Goal: Book appointment/travel/reservation

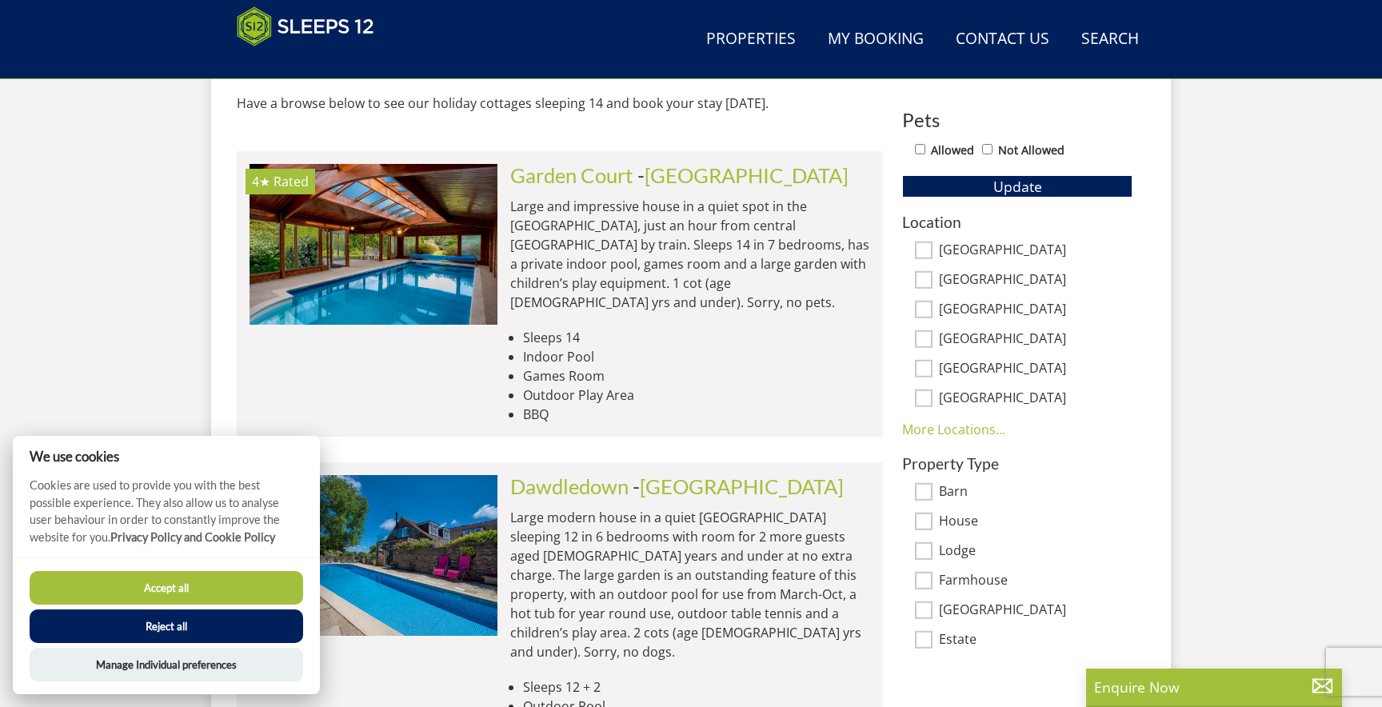
scroll to position [925, 0]
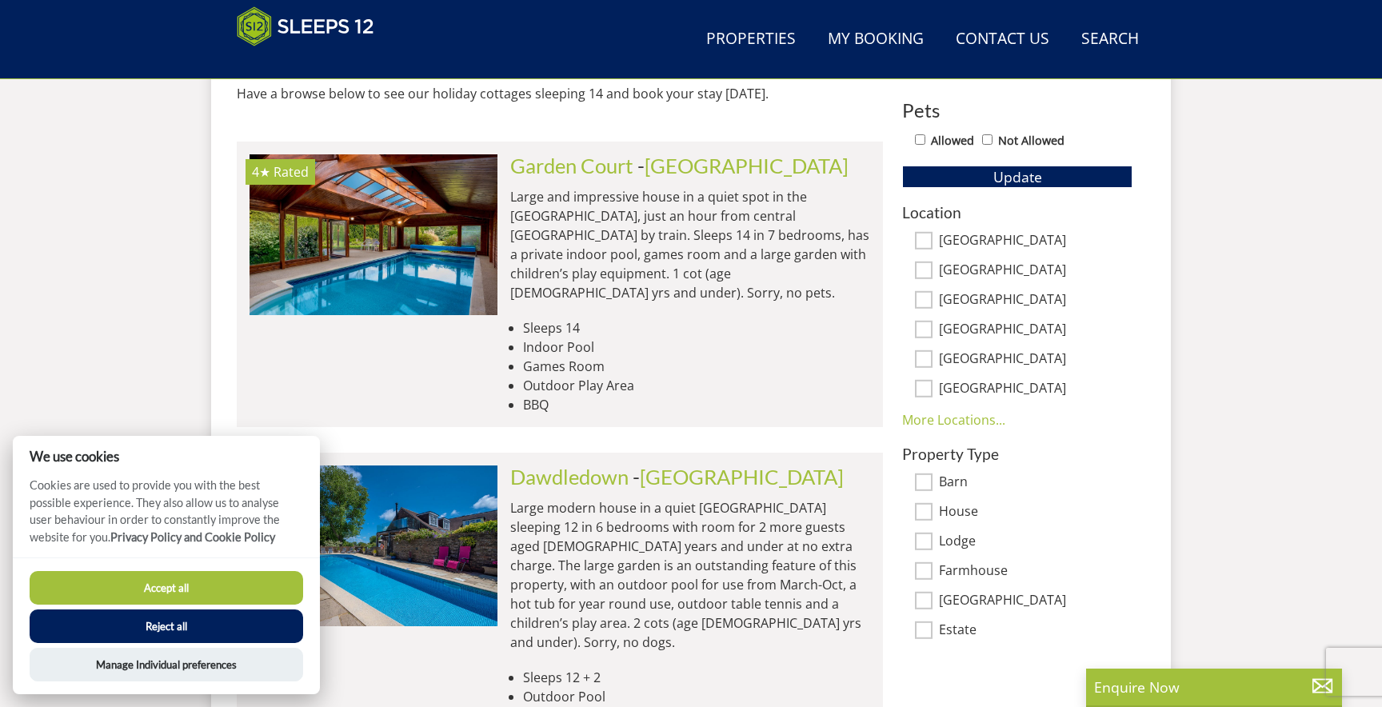
click at [273, 620] on button "Reject all" at bounding box center [167, 626] width 274 height 34
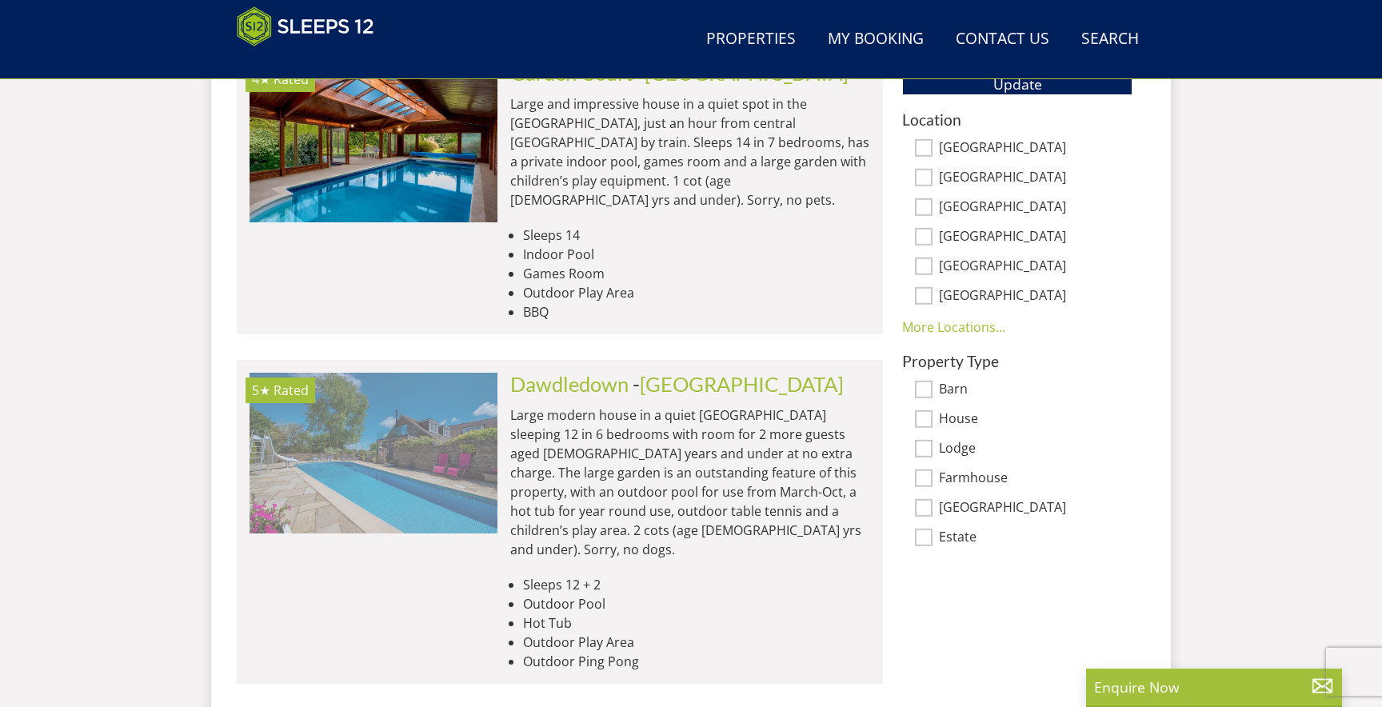
scroll to position [1024, 0]
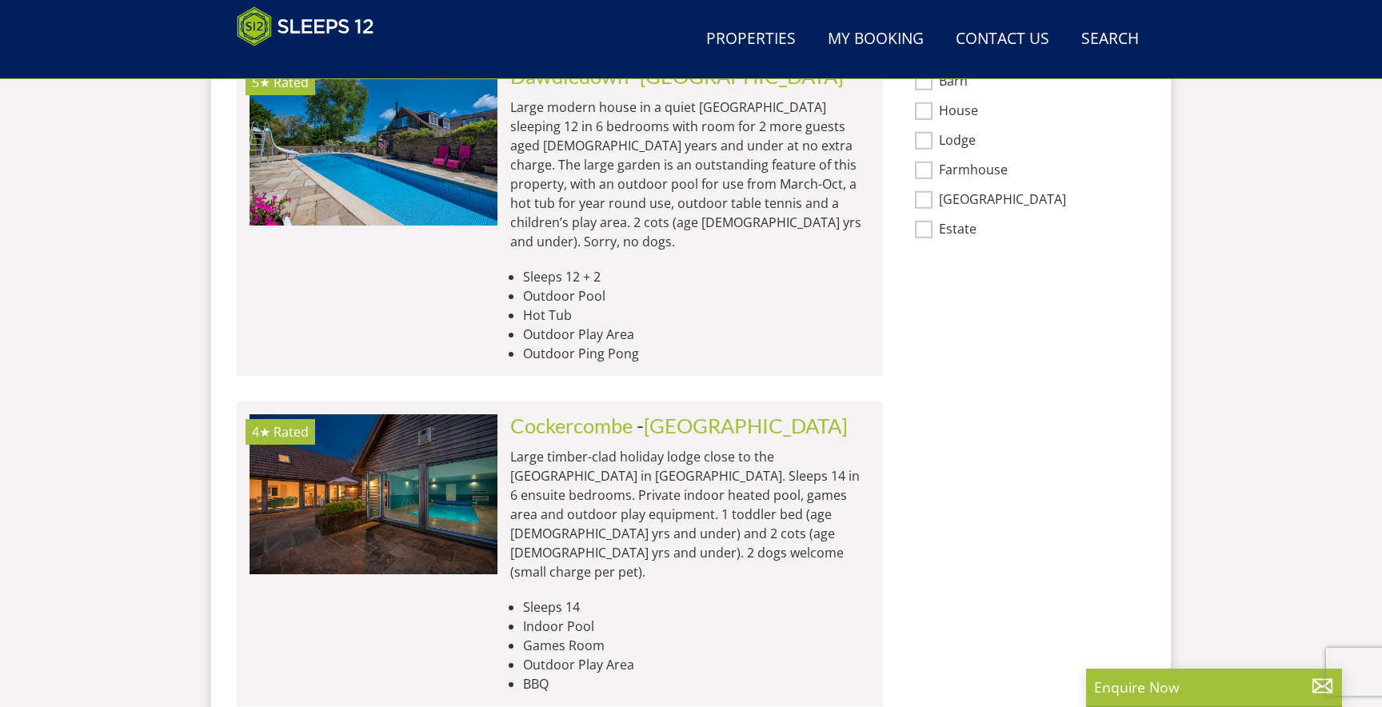
scroll to position [1334, 0]
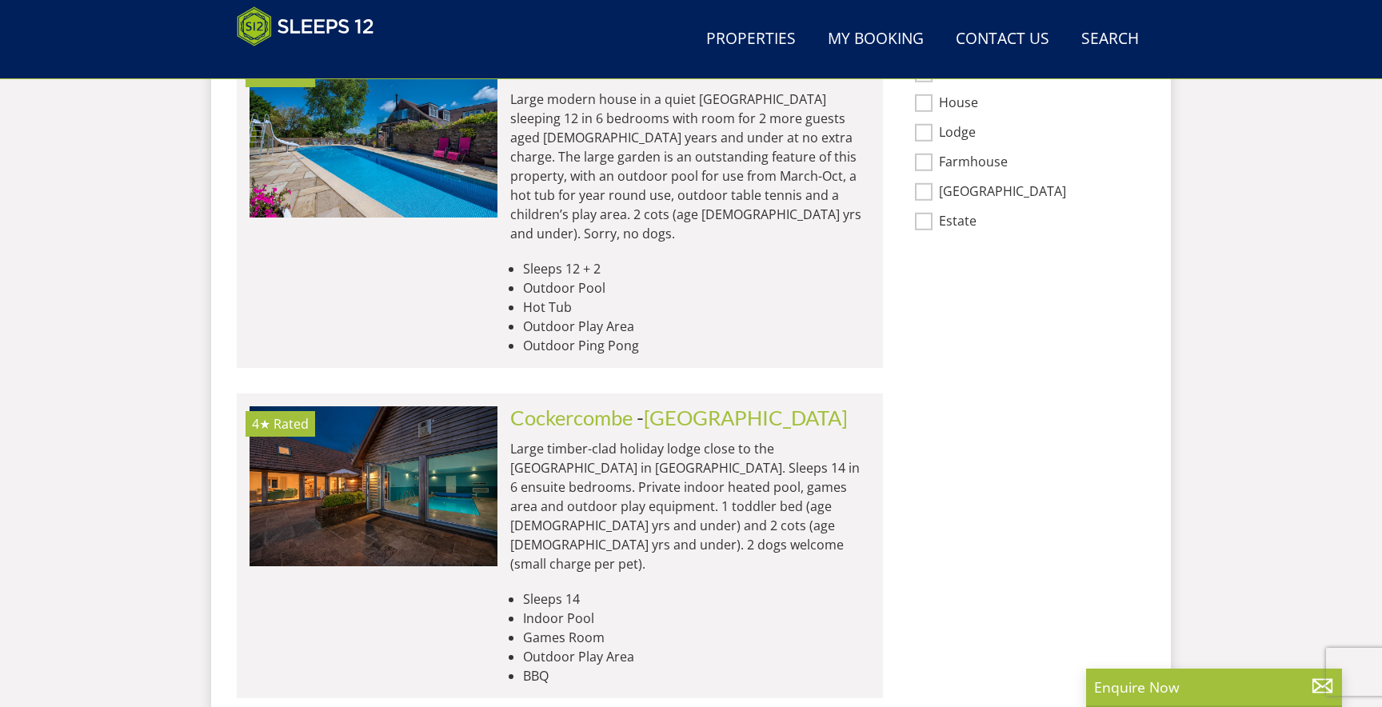
click at [501, 430] on div "Cockercombe - Somerset Large timber-clad holiday lodge close to the Quantock Hi…" at bounding box center [683, 545] width 373 height 279
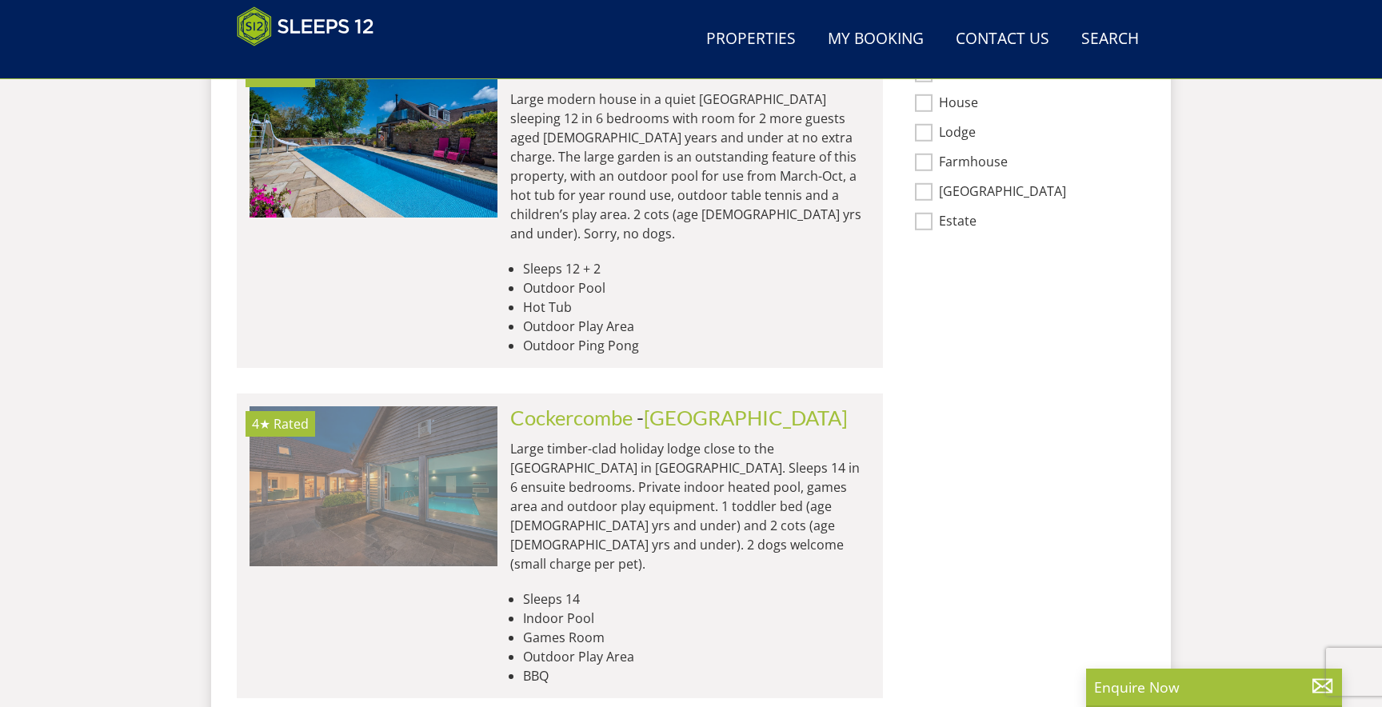
click at [476, 455] on img at bounding box center [374, 486] width 248 height 160
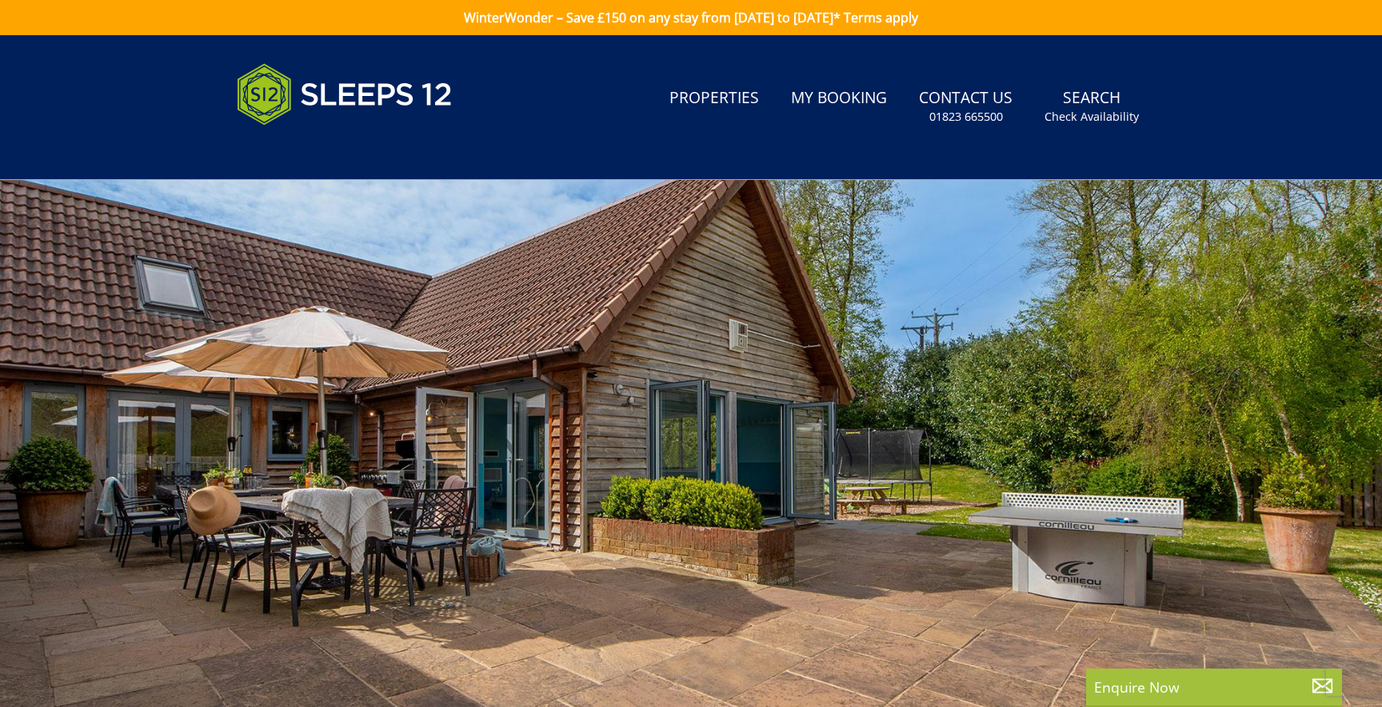
click at [863, 425] on div at bounding box center [691, 460] width 1382 height 560
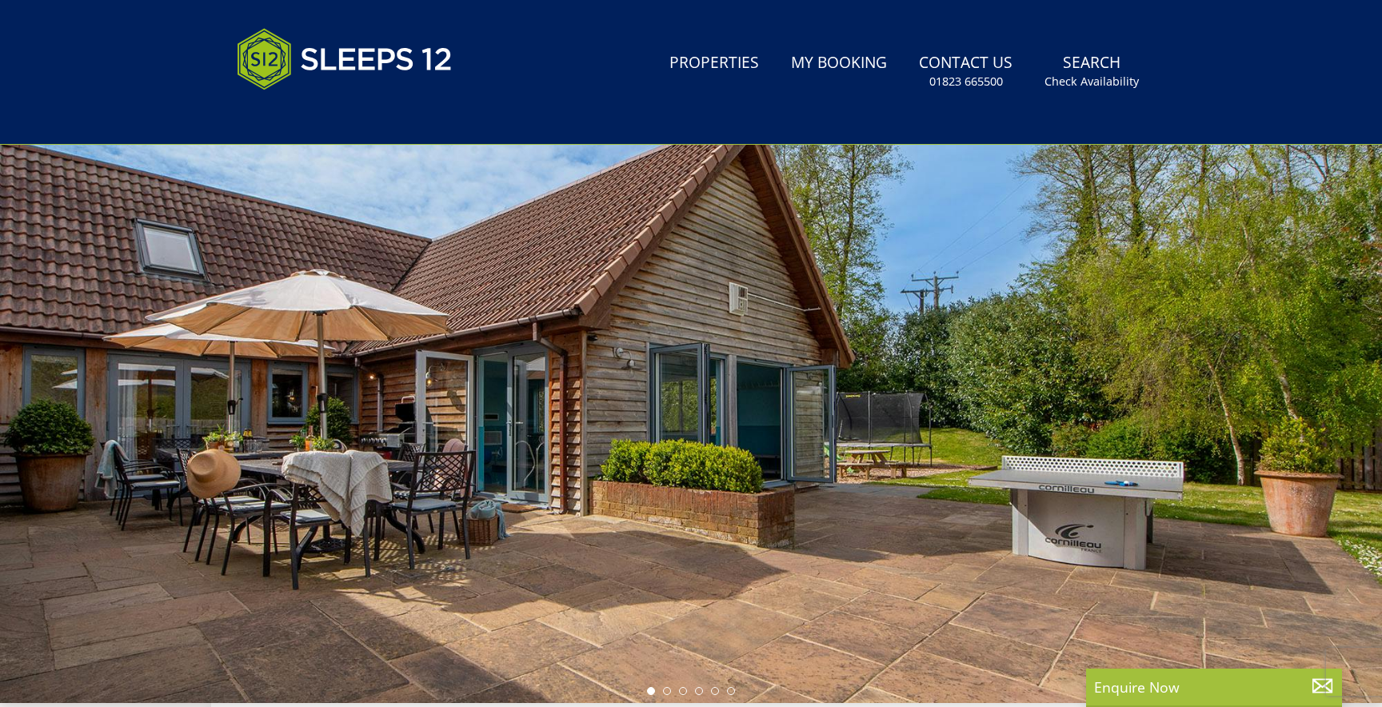
scroll to position [25, 0]
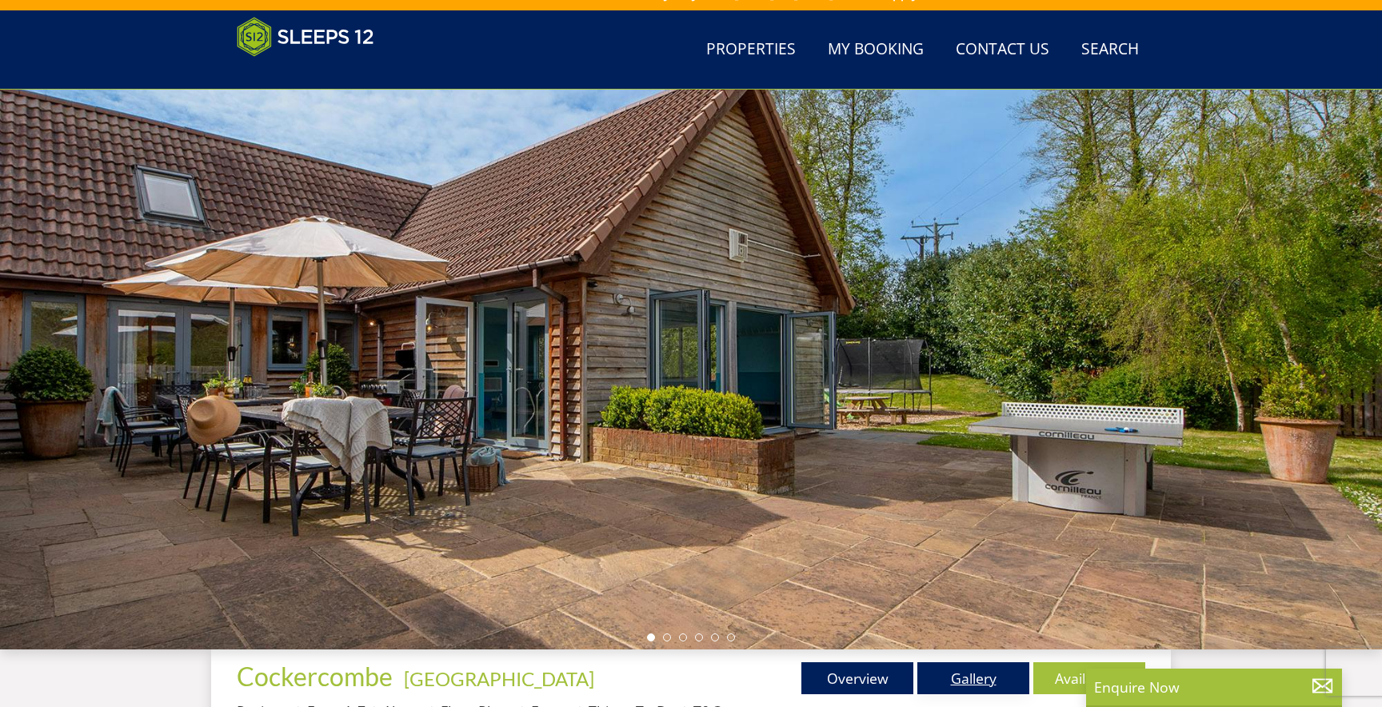
click at [934, 685] on link "Gallery" at bounding box center [973, 678] width 112 height 32
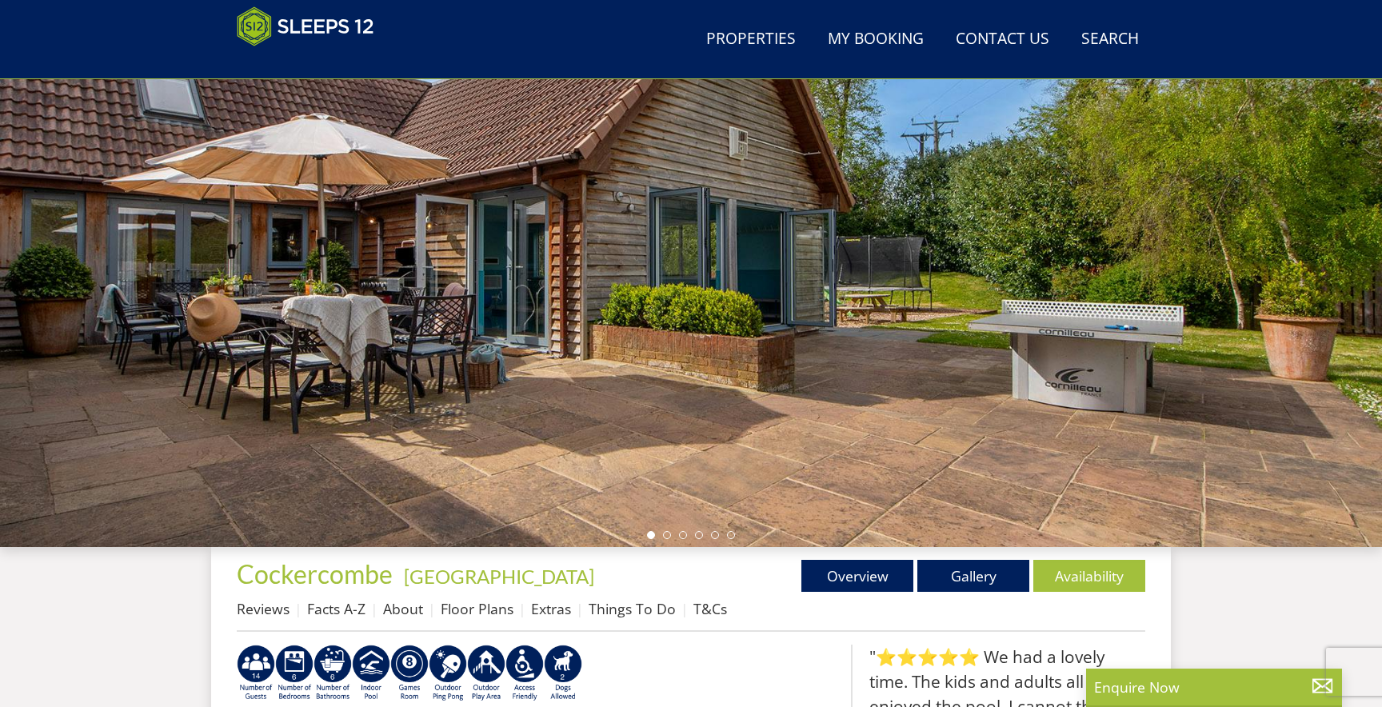
scroll to position [50, 0]
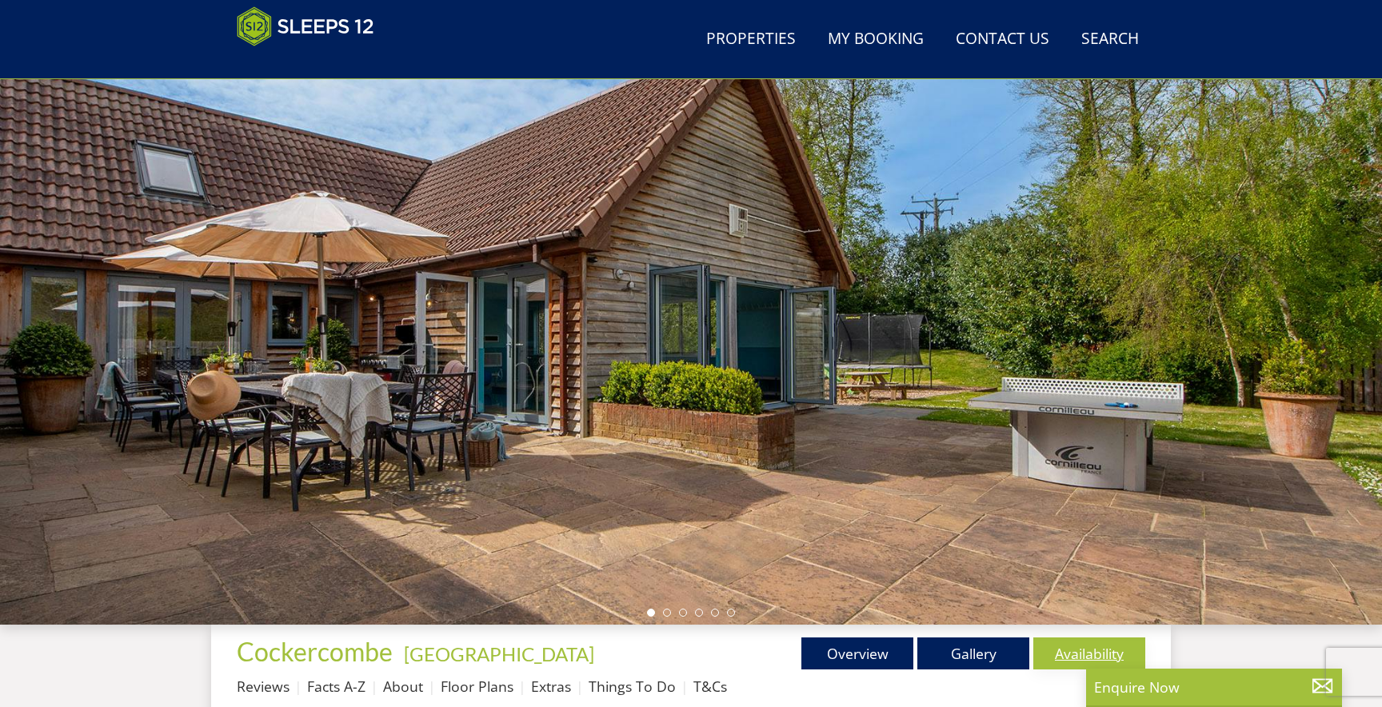
click at [1049, 654] on link "Availability" at bounding box center [1089, 653] width 112 height 32
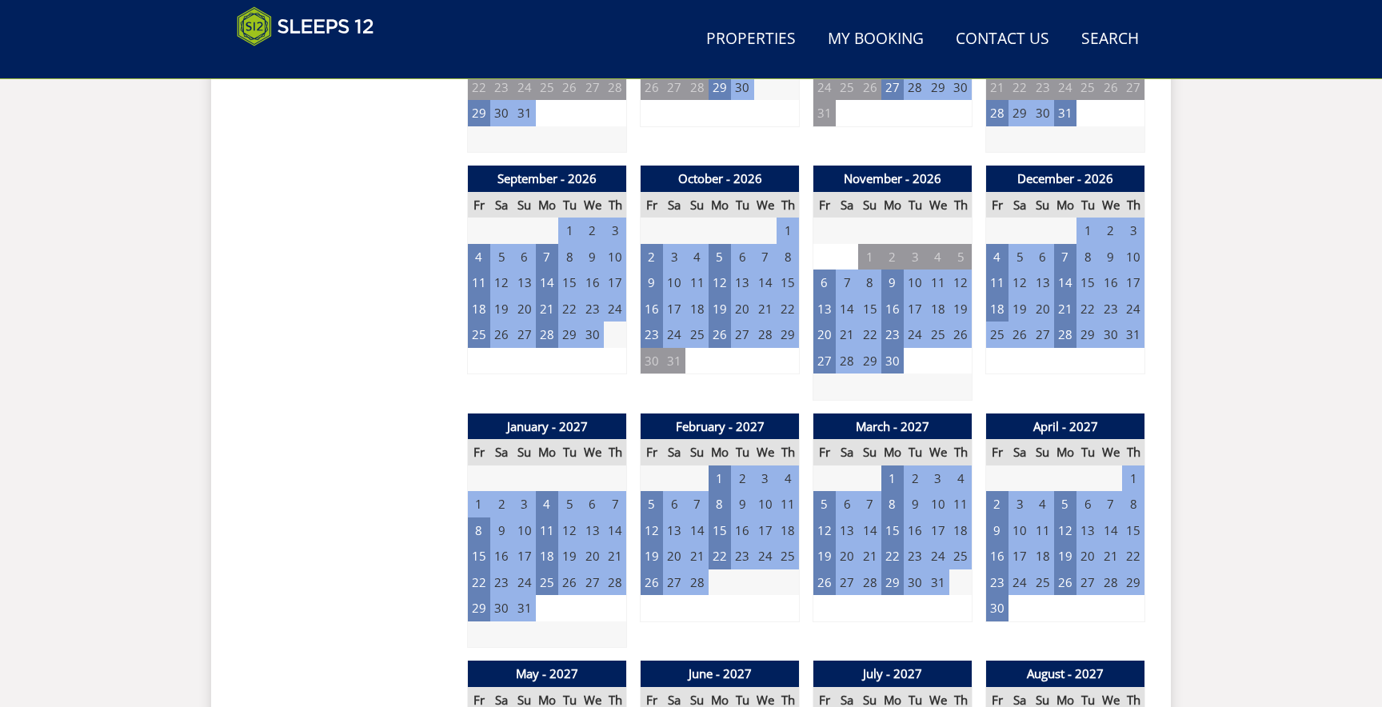
scroll to position [1348, 0]
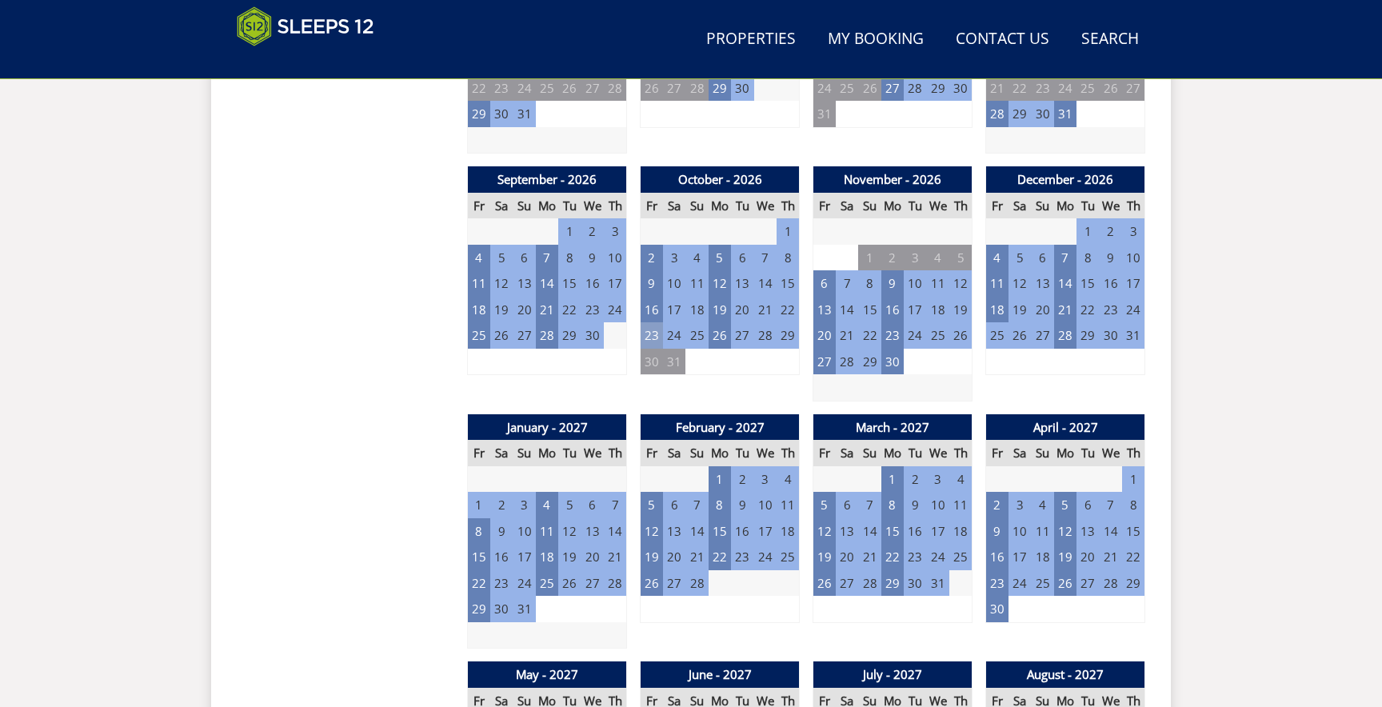
click at [654, 334] on td "23" at bounding box center [652, 335] width 22 height 26
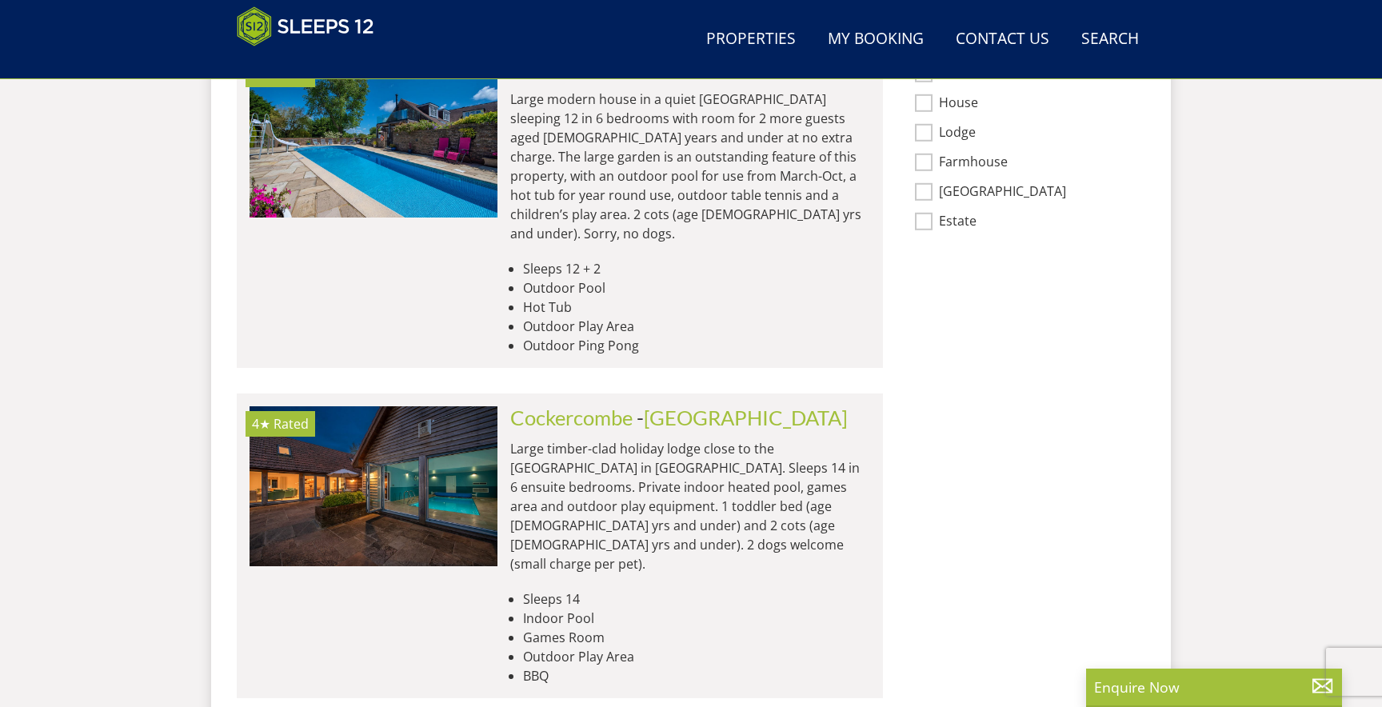
scroll to position [1351, 0]
